Goal: Task Accomplishment & Management: Complete application form

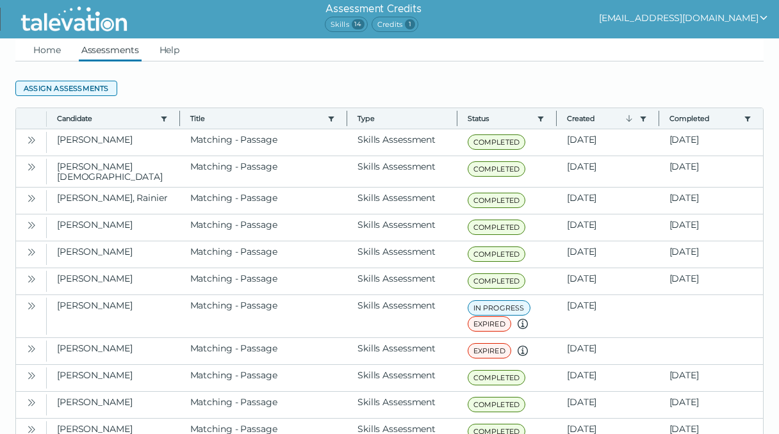
click at [99, 91] on button "Assign assessments" at bounding box center [66, 88] width 102 height 15
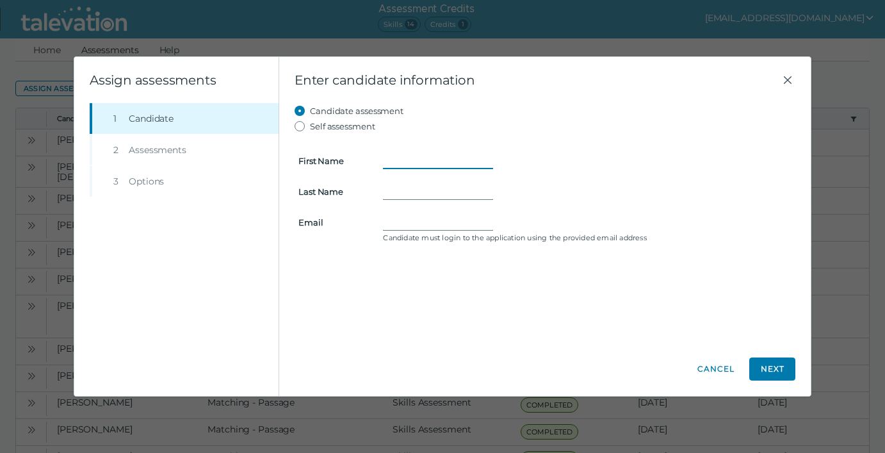
click at [404, 168] on input "First Name" at bounding box center [438, 160] width 110 height 15
type input "[PERSON_NAME]"
paste input "[EMAIL_ADDRESS][DOMAIN_NAME]"
type input "[EMAIL_ADDRESS][DOMAIN_NAME]"
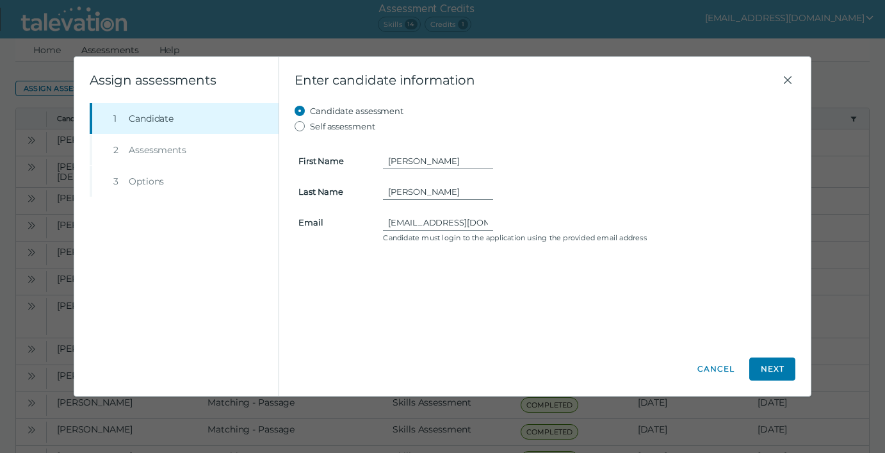
click at [507, 320] on div "Candidate assessment Self assessment First Name [PERSON_NAME] Last Name [PERSON…" at bounding box center [545, 222] width 501 height 238
click at [777, 365] on button "Next" at bounding box center [773, 369] width 46 height 23
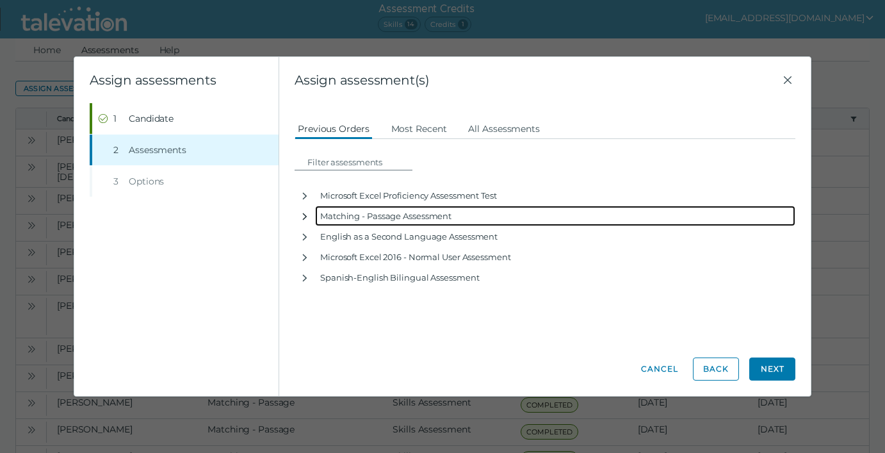
click at [307, 222] on icon "button" at bounding box center [305, 216] width 10 height 10
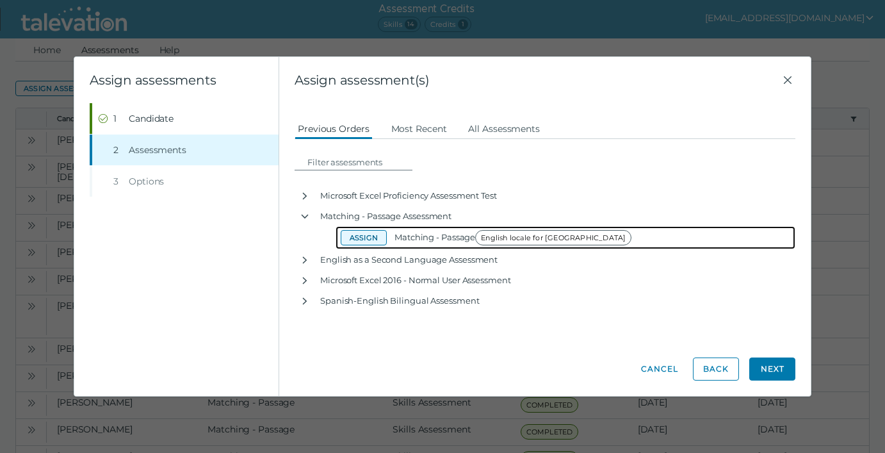
click at [358, 245] on button "Assign" at bounding box center [364, 237] width 46 height 15
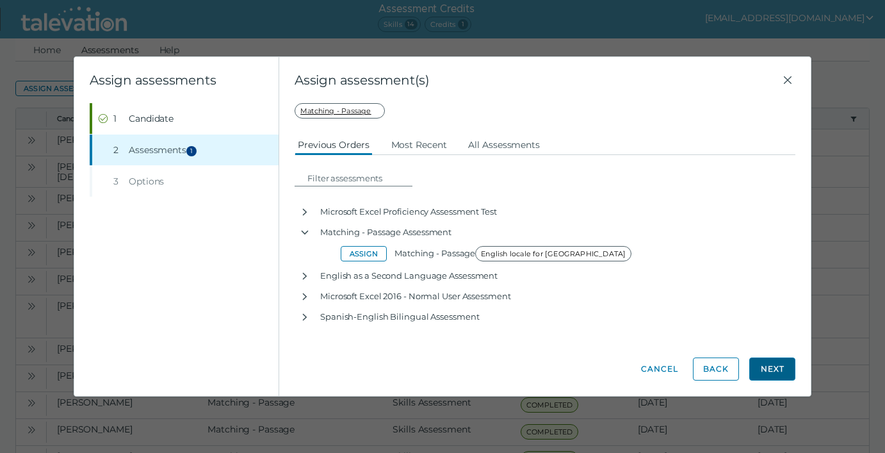
click at [778, 366] on button "Next" at bounding box center [773, 369] width 46 height 23
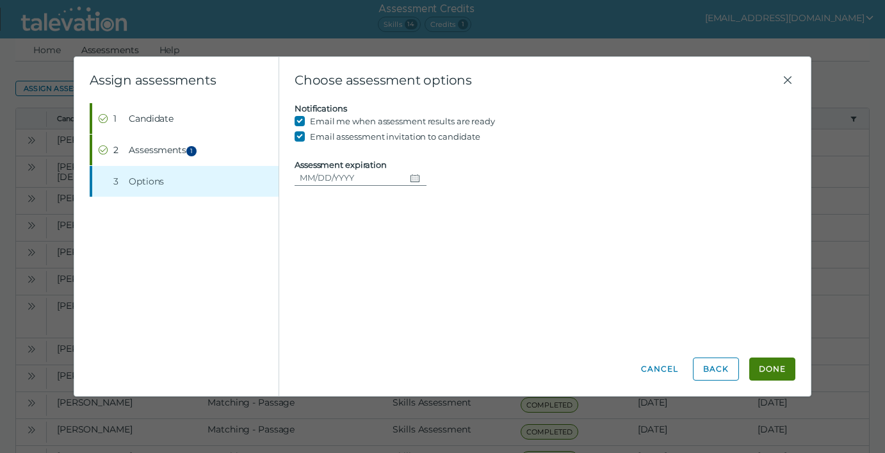
click at [414, 183] on icon "Choose date" at bounding box center [415, 178] width 10 height 10
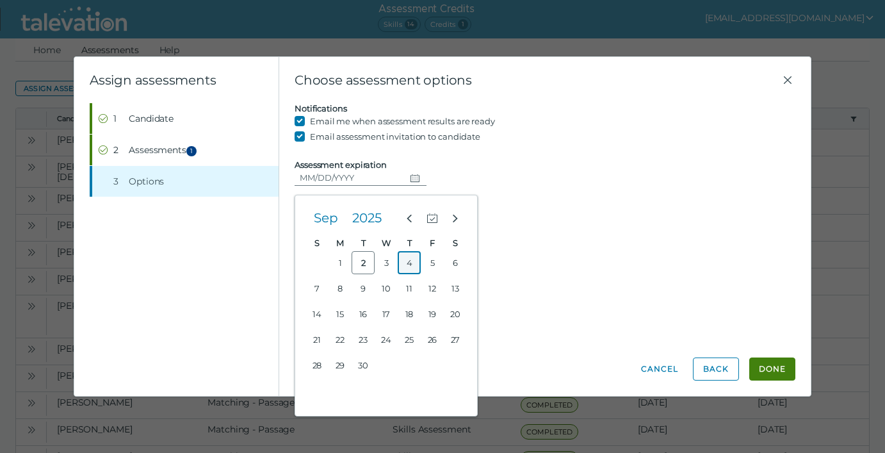
click at [416, 261] on button "4" at bounding box center [409, 262] width 23 height 23
type input "[DATE]"
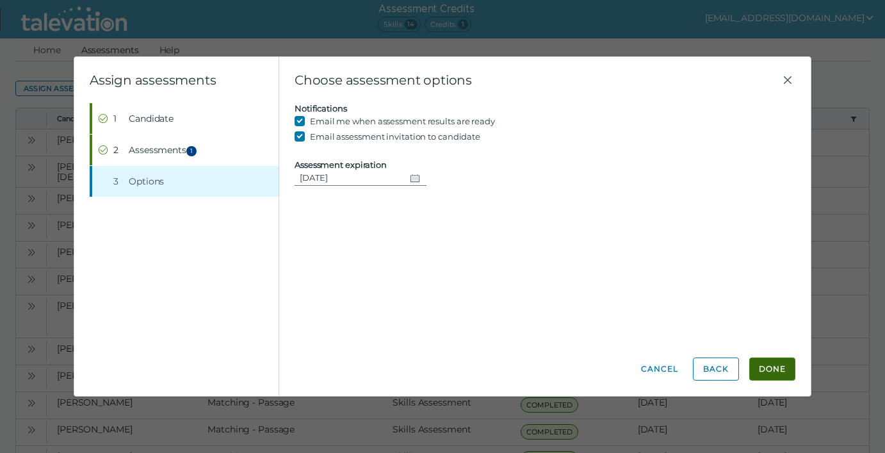
click at [768, 362] on button "Done" at bounding box center [773, 369] width 46 height 23
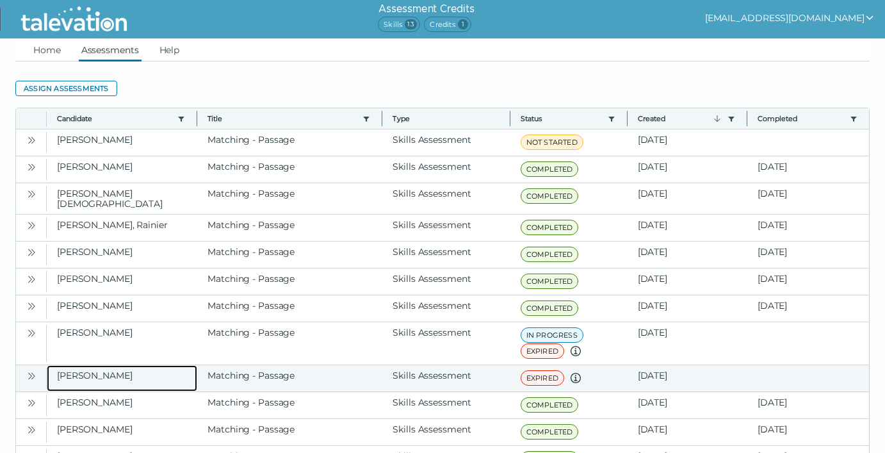
click at [101, 374] on clr-dg-cell "[PERSON_NAME]" at bounding box center [122, 378] width 151 height 26
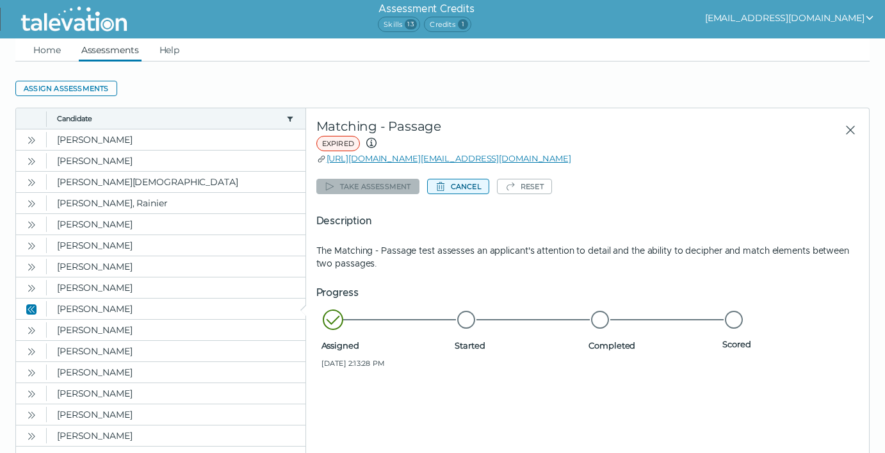
click at [481, 190] on button "Cancel" at bounding box center [458, 186] width 62 height 15
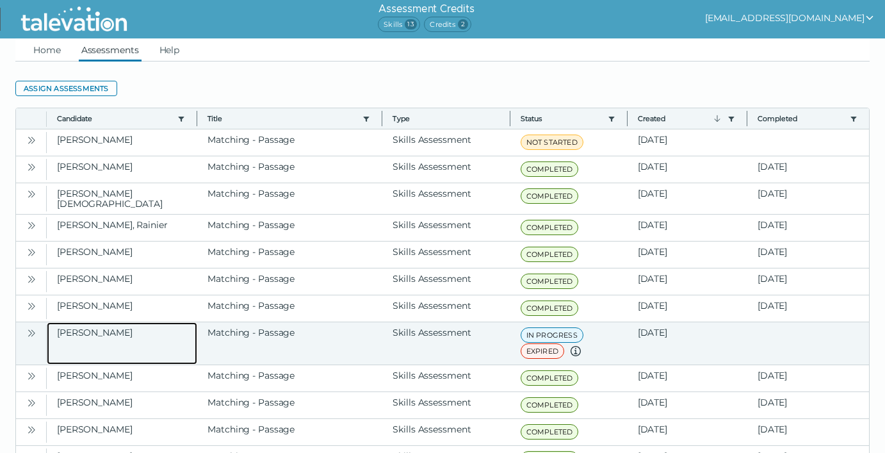
click at [68, 328] on clr-dg-cell "[PERSON_NAME]" at bounding box center [122, 343] width 151 height 42
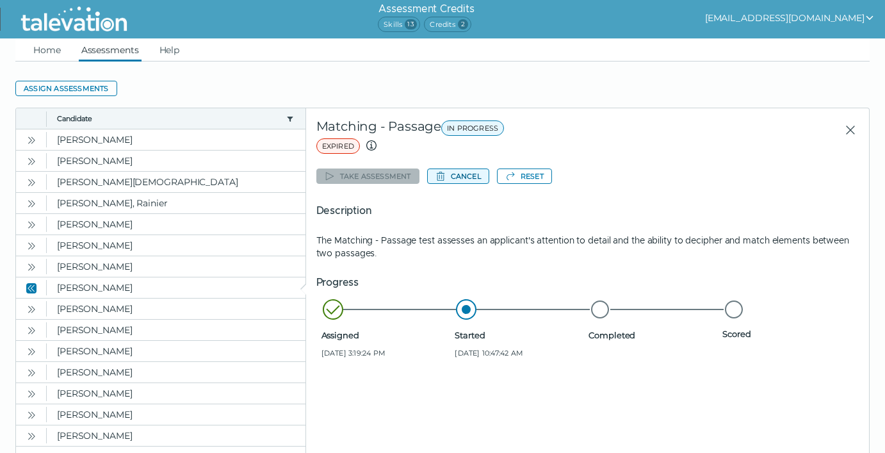
click at [471, 177] on button "Cancel" at bounding box center [458, 175] width 62 height 15
